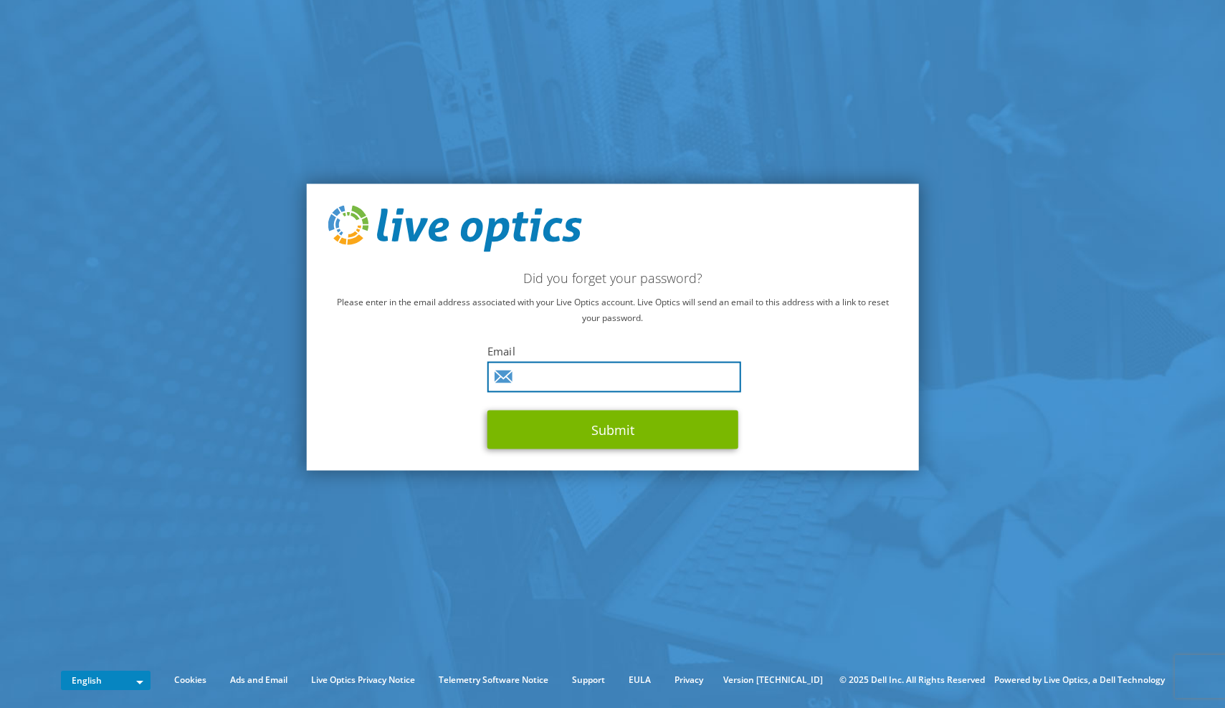
click at [603, 378] on input "text" at bounding box center [614, 377] width 254 height 31
type input "liveoptics@toya.cloud"
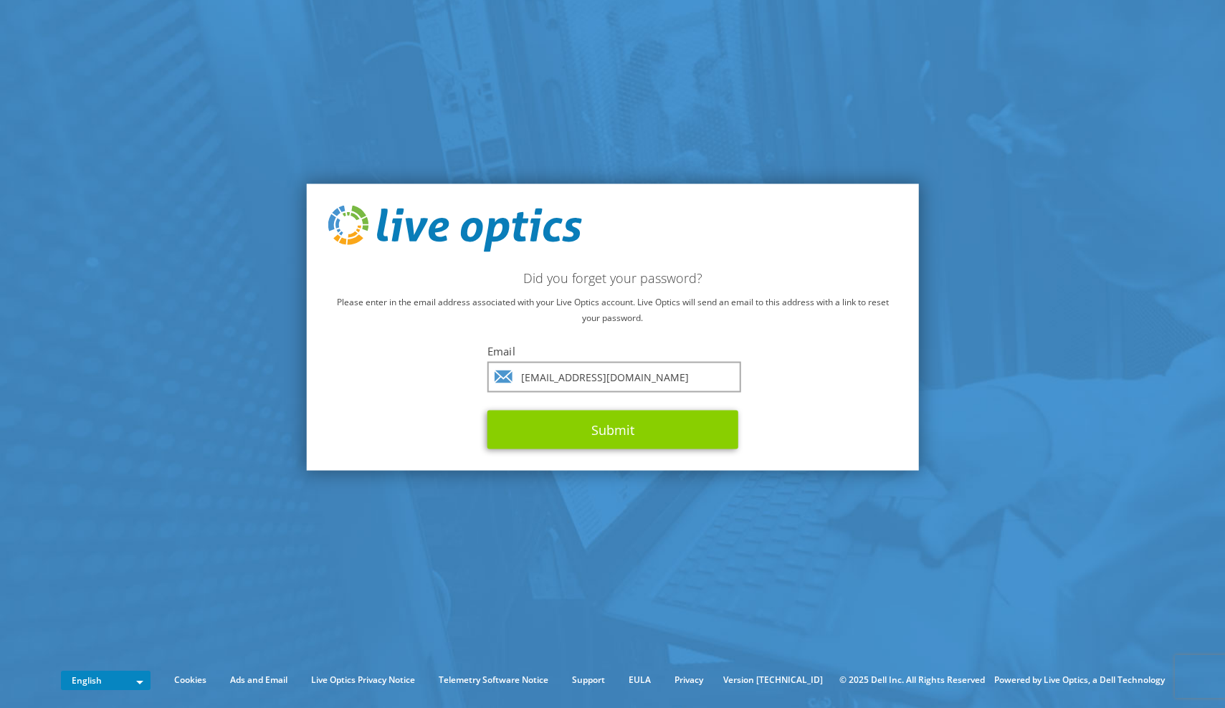
click at [604, 438] on button "Submit" at bounding box center [612, 430] width 251 height 39
click at [710, 395] on div "Email liveoptics@toya.cloud Submit" at bounding box center [612, 396] width 251 height 105
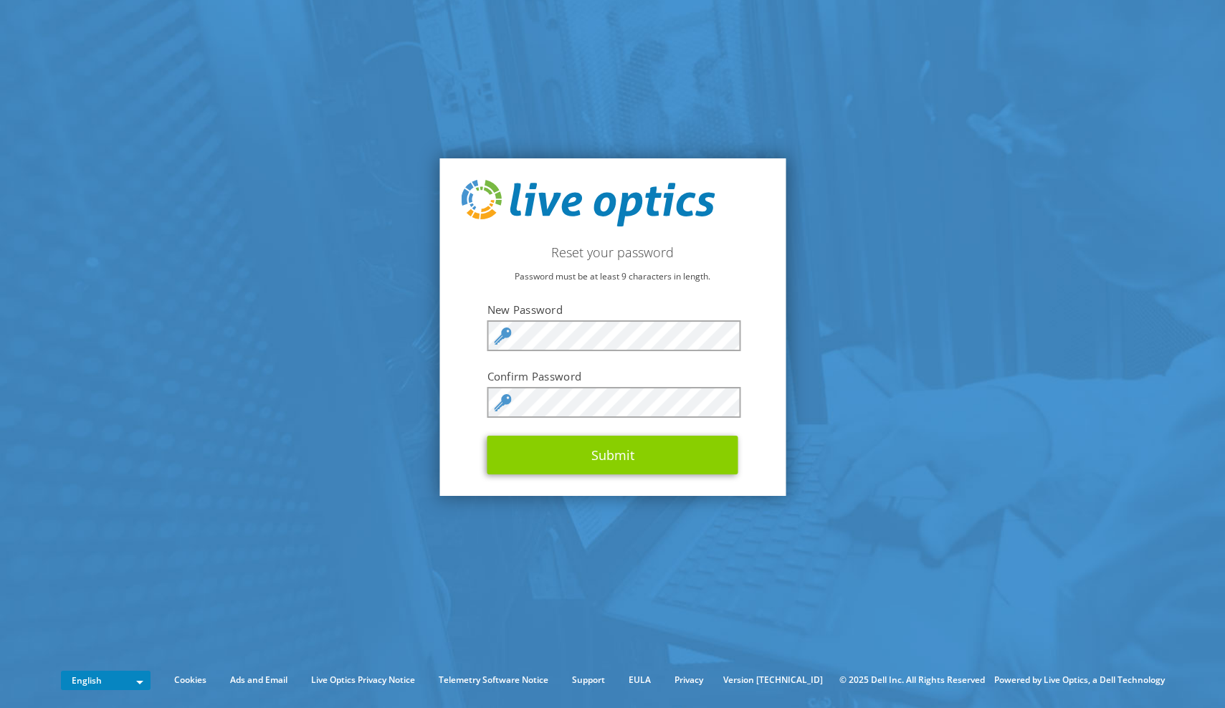
click at [617, 449] on button "Submit" at bounding box center [612, 455] width 251 height 39
